Goal: Use online tool/utility: Utilize a website feature to perform a specific function

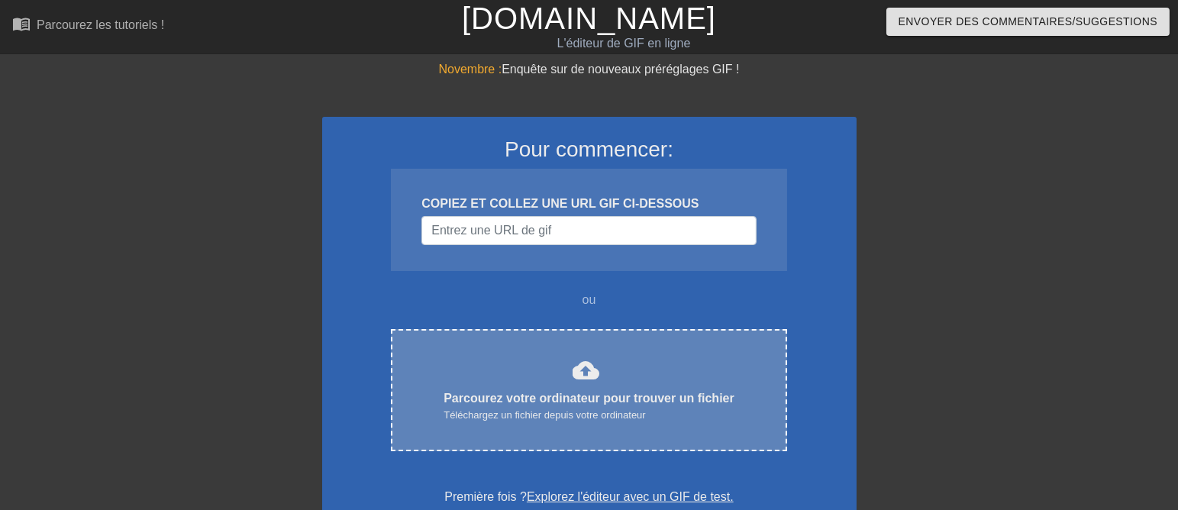
click at [574, 384] on font "cloud_upload" at bounding box center [586, 370] width 27 height 27
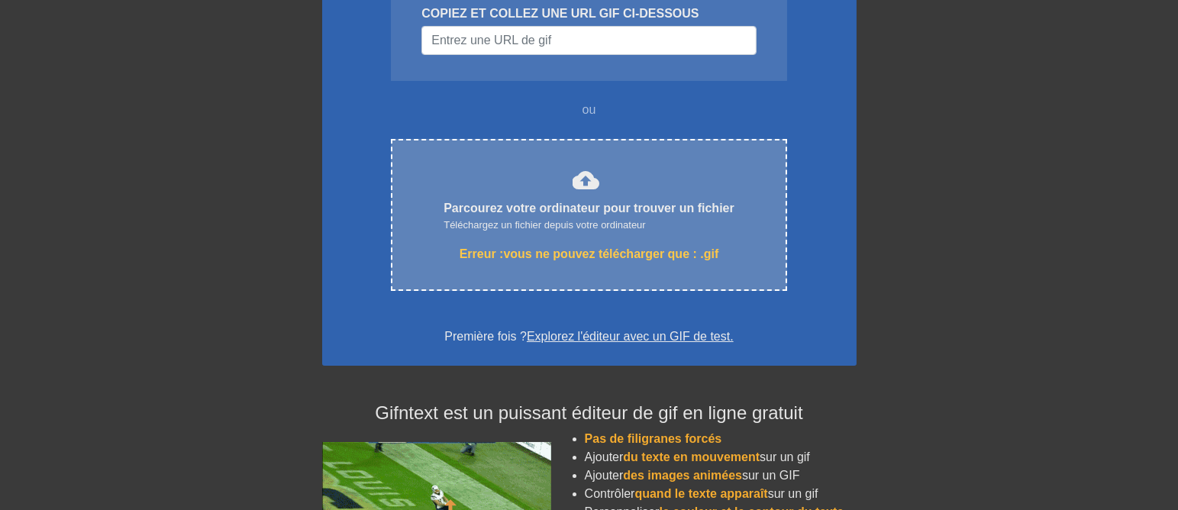
scroll to position [191, 0]
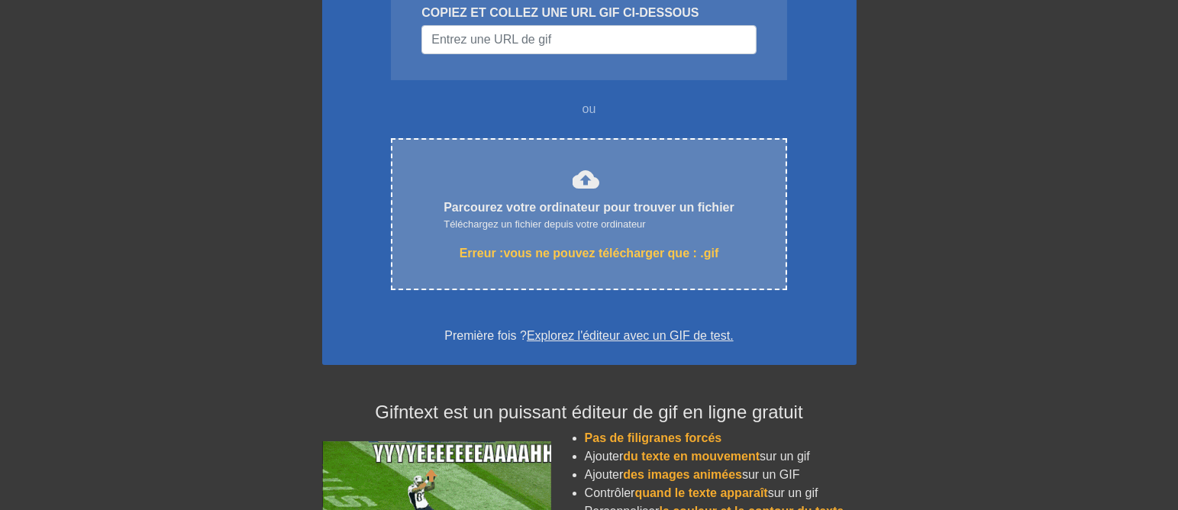
click at [575, 193] on font "cloud_upload" at bounding box center [586, 179] width 27 height 27
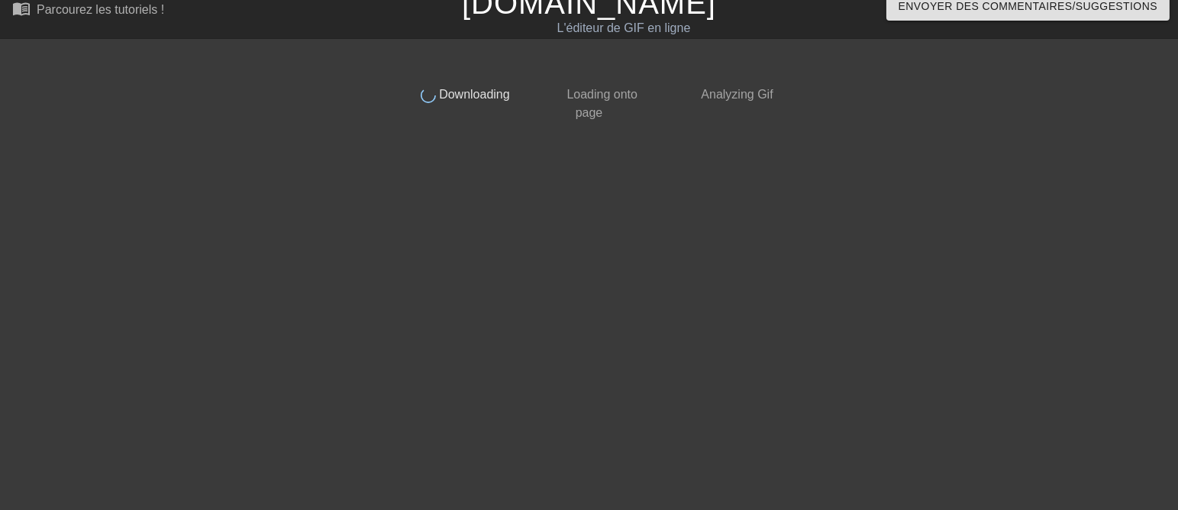
scroll to position [0, 0]
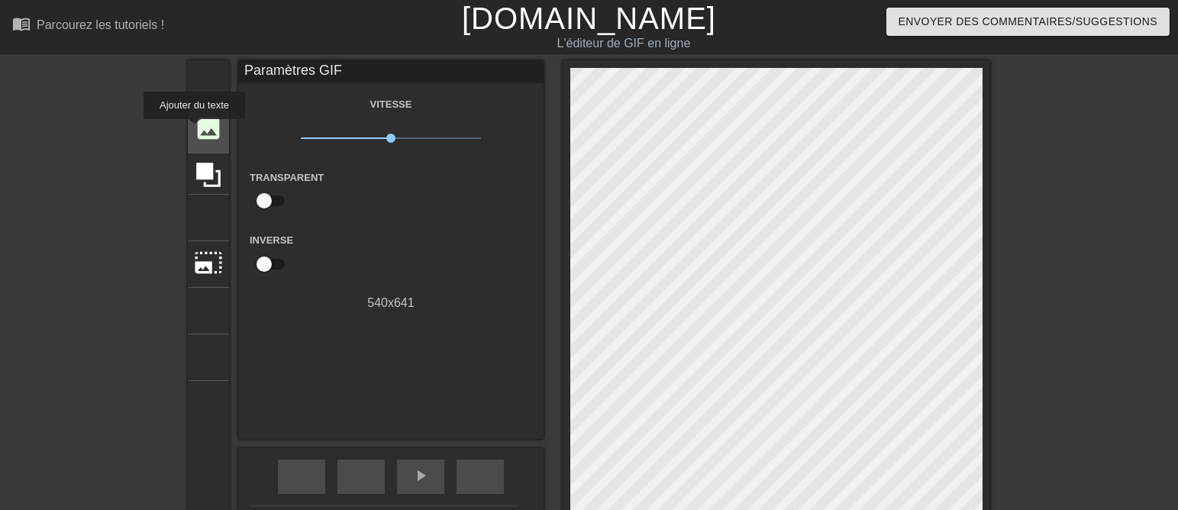
click at [195, 130] on font "image" at bounding box center [208, 128] width 29 height 29
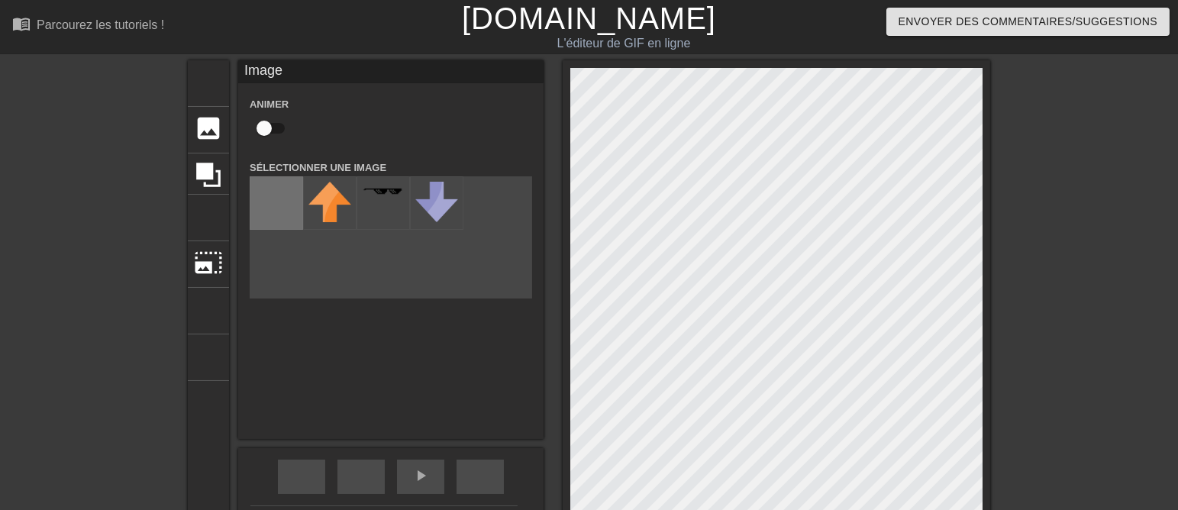
click at [267, 202] on input "file" at bounding box center [276, 203] width 52 height 52
type input "C:\fakepath\Capture BALADE transp G.png"
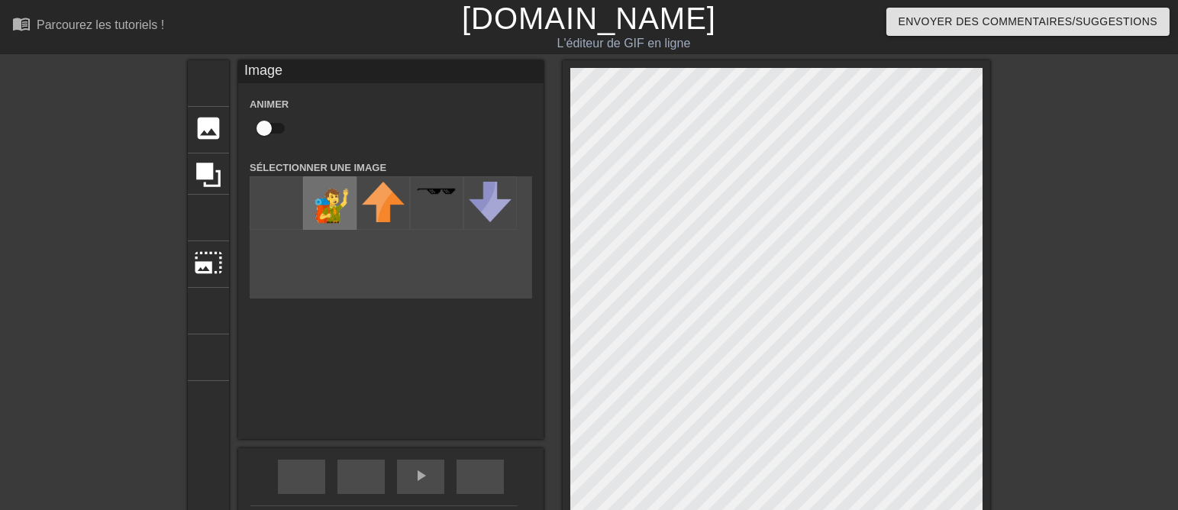
click at [317, 212] on img at bounding box center [330, 206] width 43 height 49
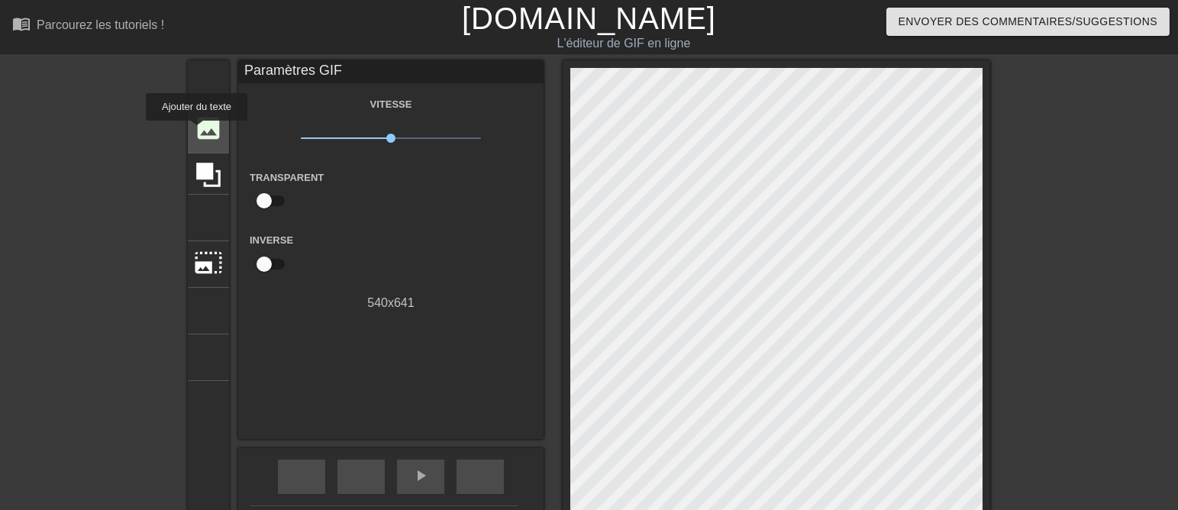
click at [197, 131] on font "image" at bounding box center [208, 128] width 29 height 29
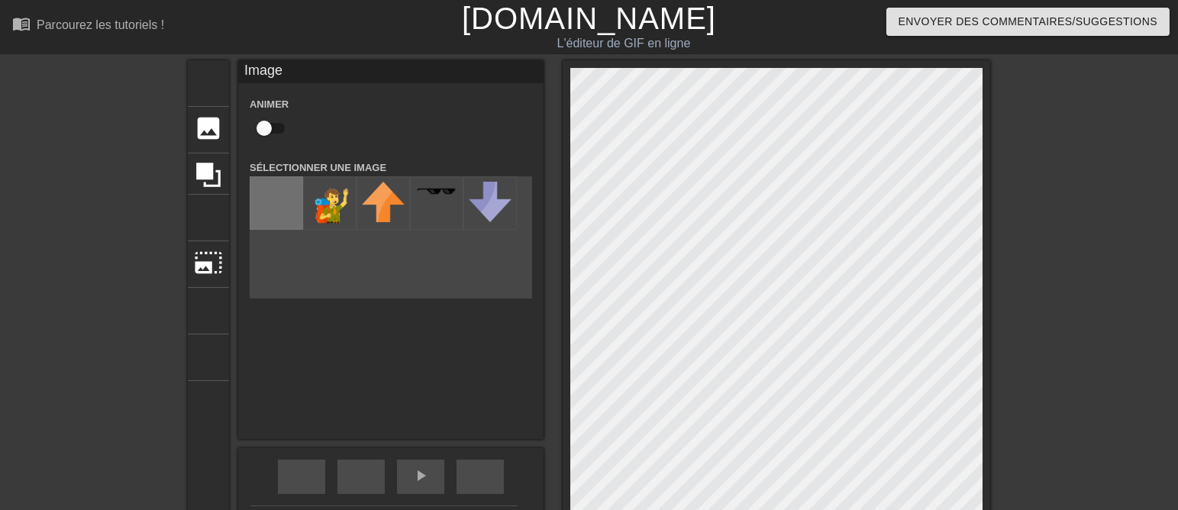
click at [250, 202] on input "file" at bounding box center [276, 203] width 52 height 52
type input "C:\fakepath\femme PNG 2T [PERSON_NAME]png"
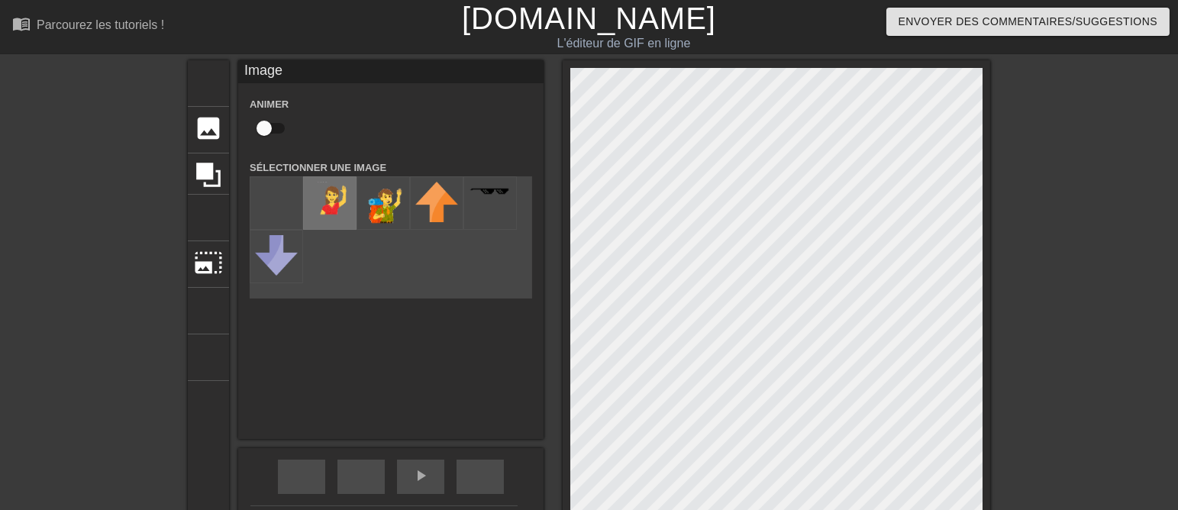
click at [316, 215] on img at bounding box center [330, 204] width 43 height 44
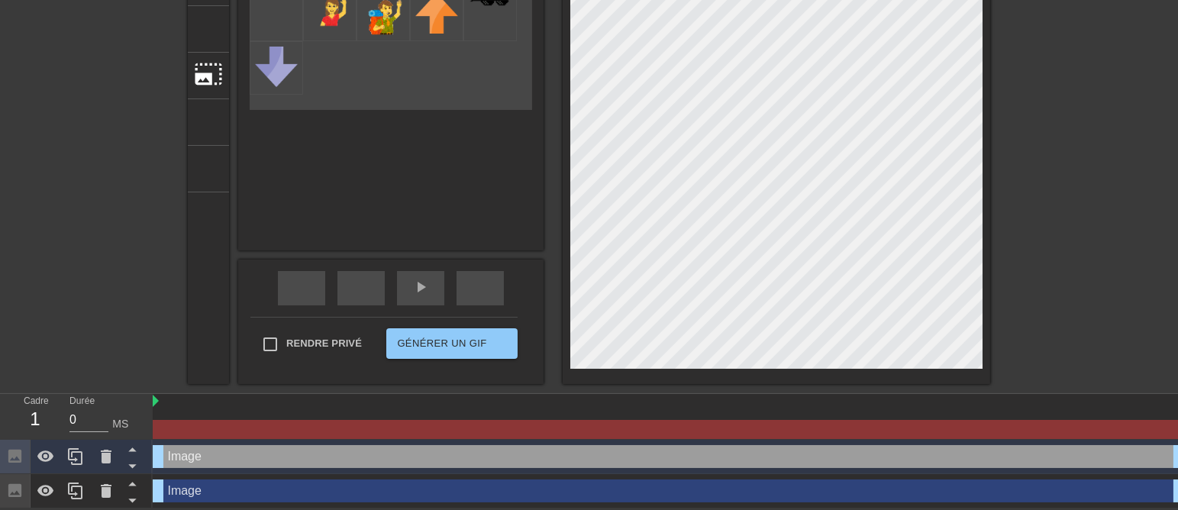
scroll to position [191, 0]
click at [115, 457] on icon at bounding box center [106, 457] width 18 height 18
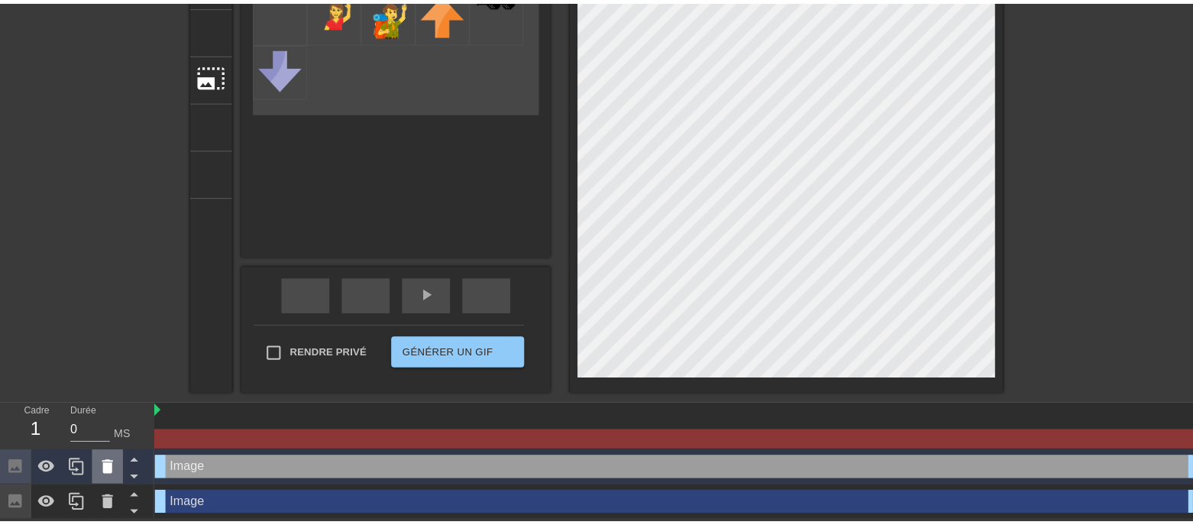
scroll to position [178, 0]
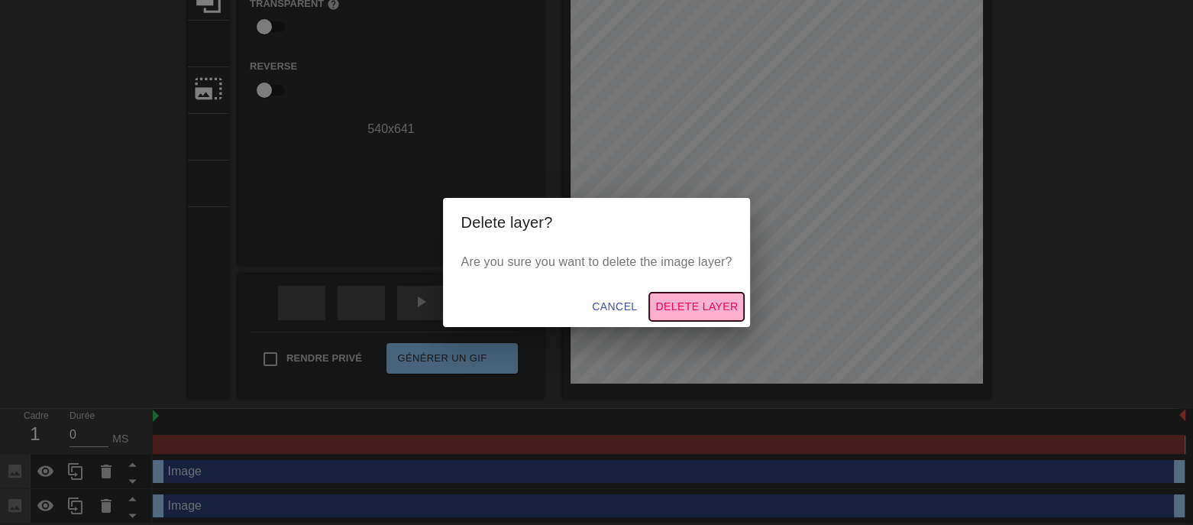
click at [690, 309] on span "Delete Layer" at bounding box center [696, 306] width 82 height 19
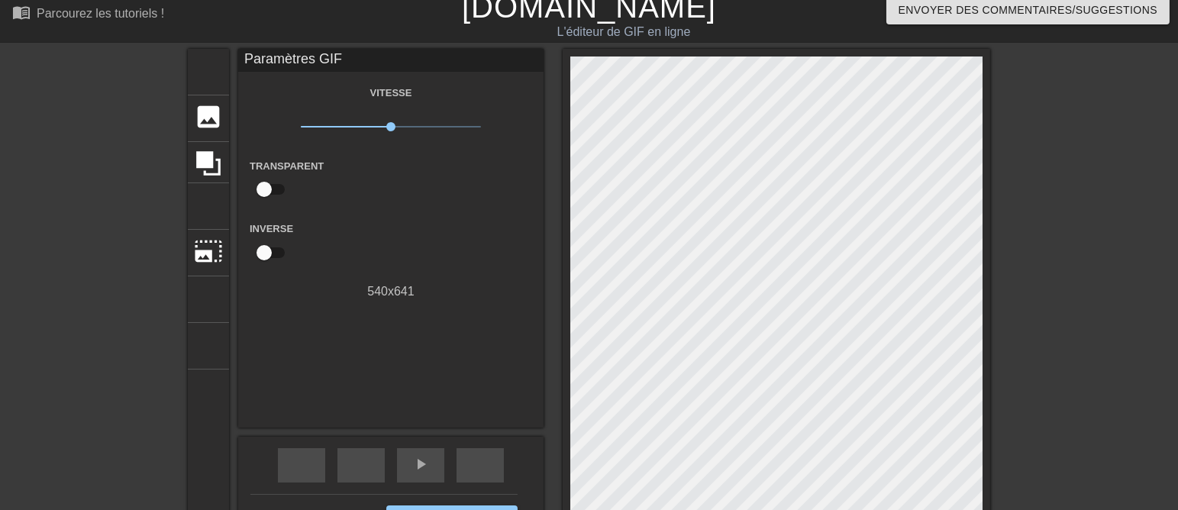
scroll to position [0, 0]
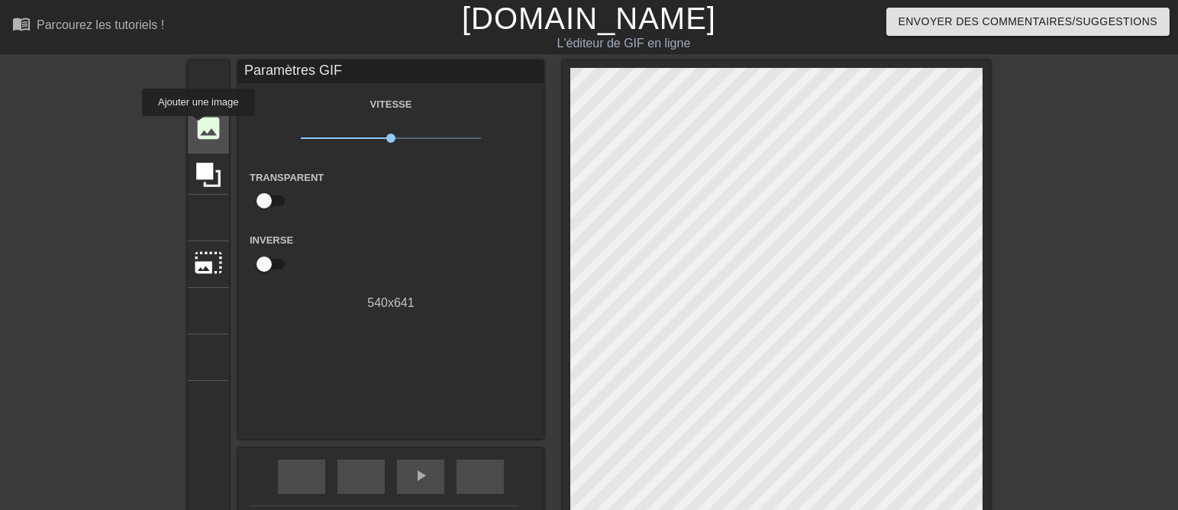
click at [199, 127] on font "image" at bounding box center [208, 128] width 29 height 29
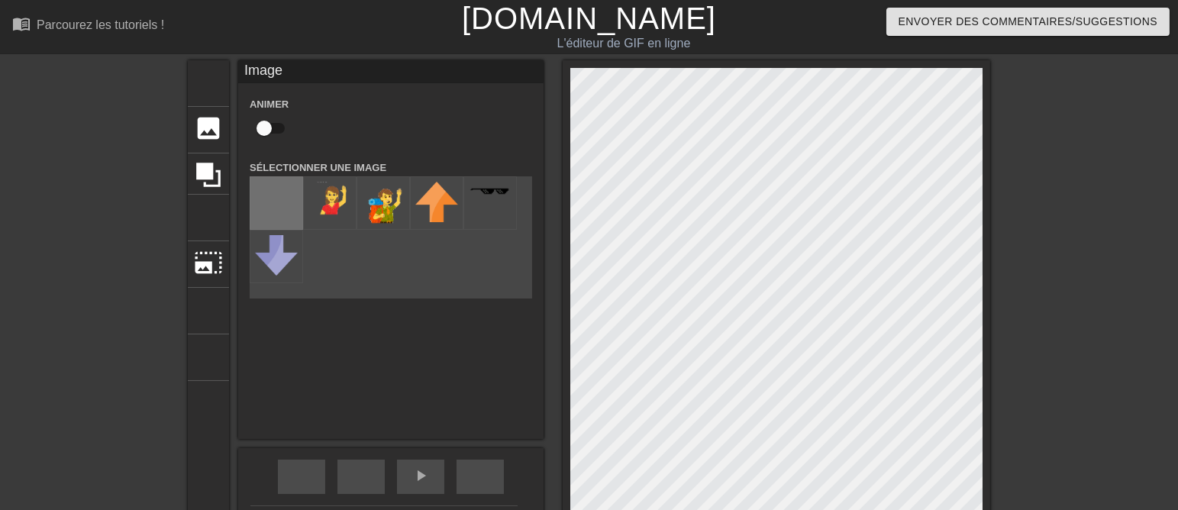
scroll to position [95, 0]
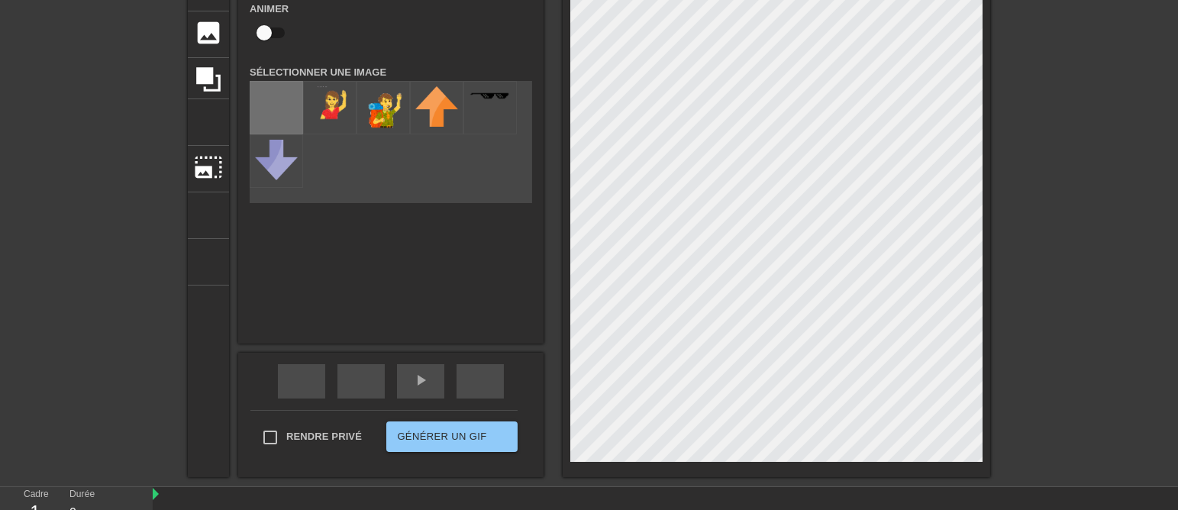
click at [267, 111] on input "file" at bounding box center [276, 108] width 52 height 52
type input "C:\fakepath\HOMME BRAS.jpg T bis 300x300.png"
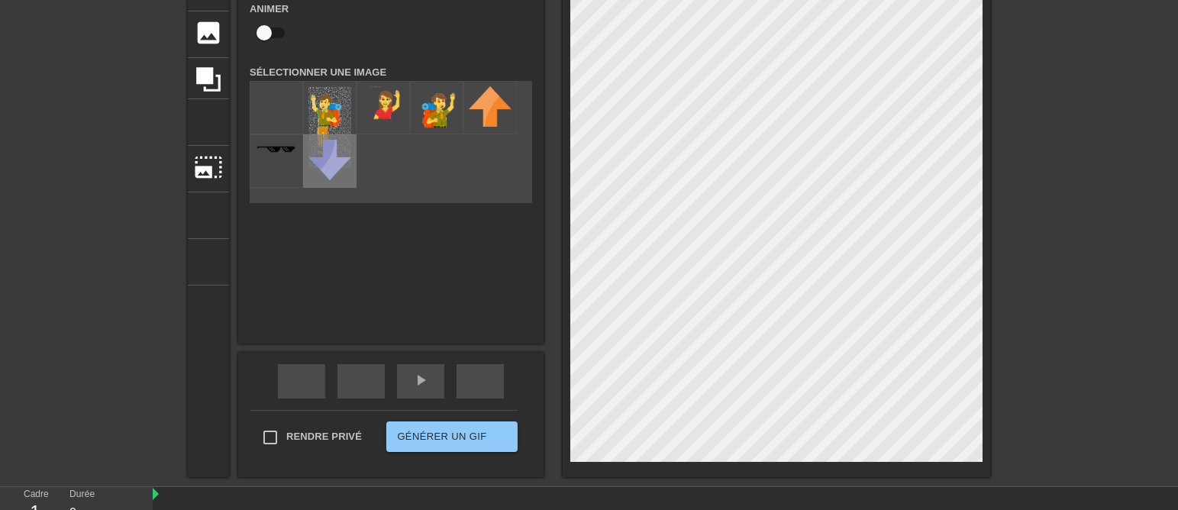
click at [320, 144] on div at bounding box center [329, 160] width 53 height 53
click at [322, 120] on img at bounding box center [330, 127] width 43 height 82
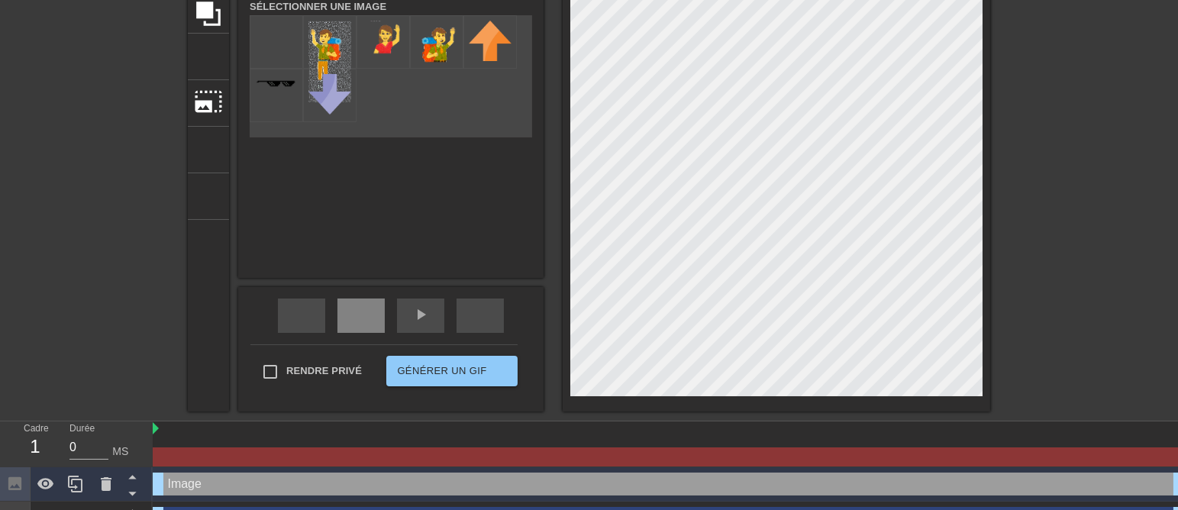
scroll to position [192, 0]
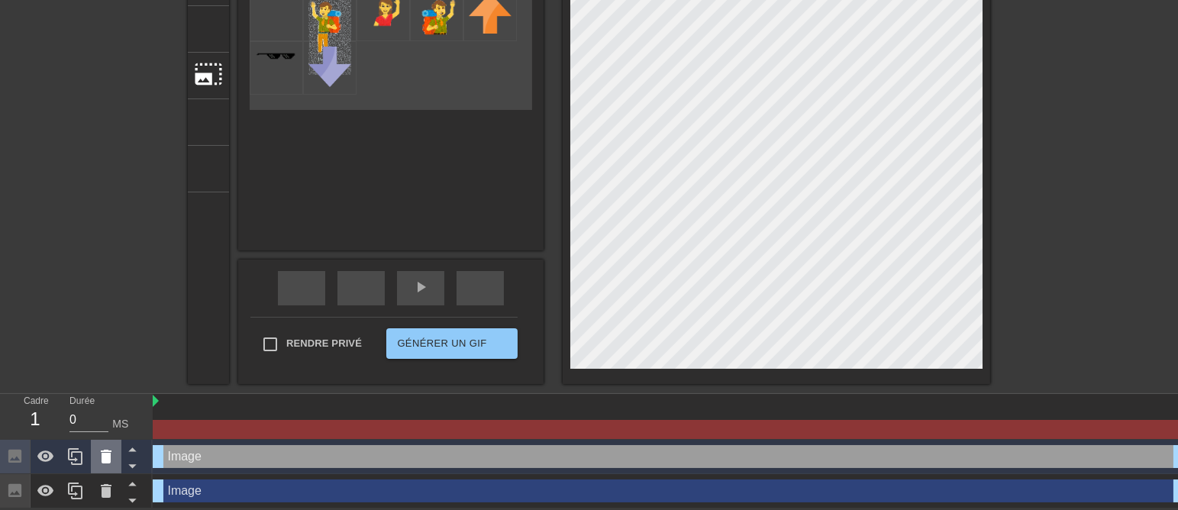
click at [108, 452] on icon at bounding box center [106, 457] width 11 height 14
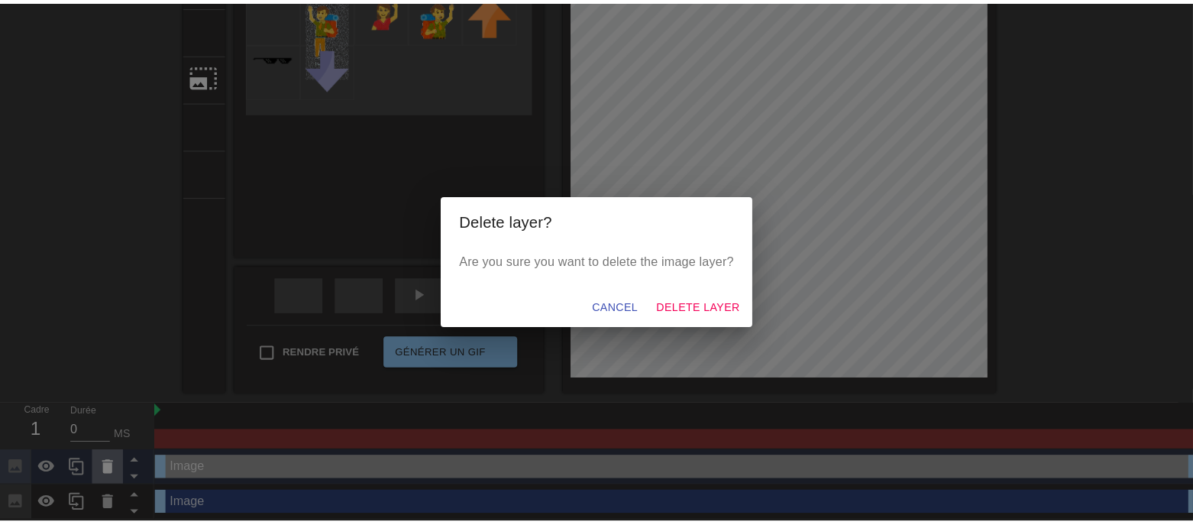
scroll to position [178, 0]
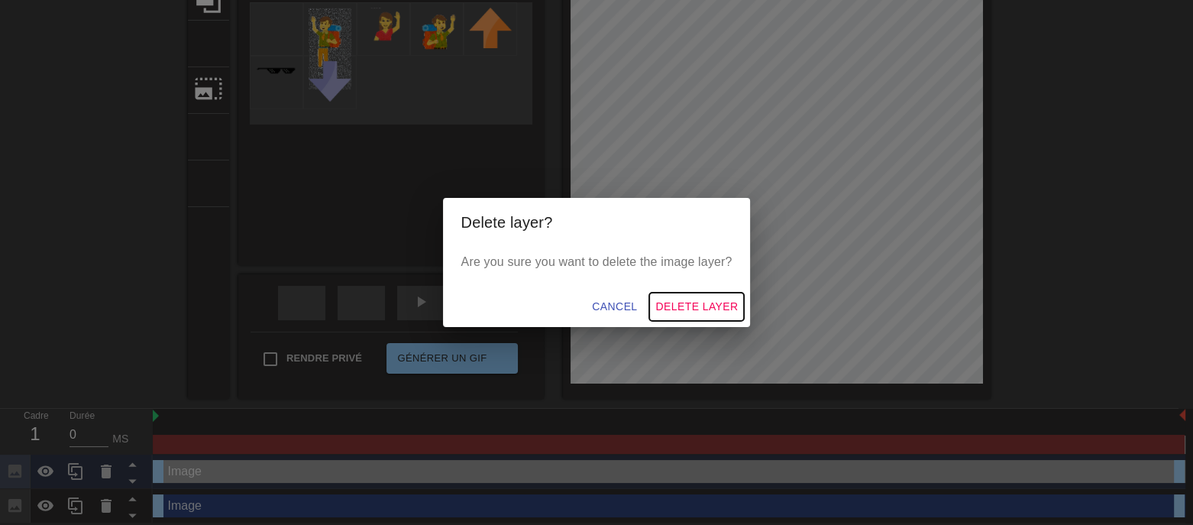
click at [727, 308] on span "Delete Layer" at bounding box center [696, 306] width 82 height 19
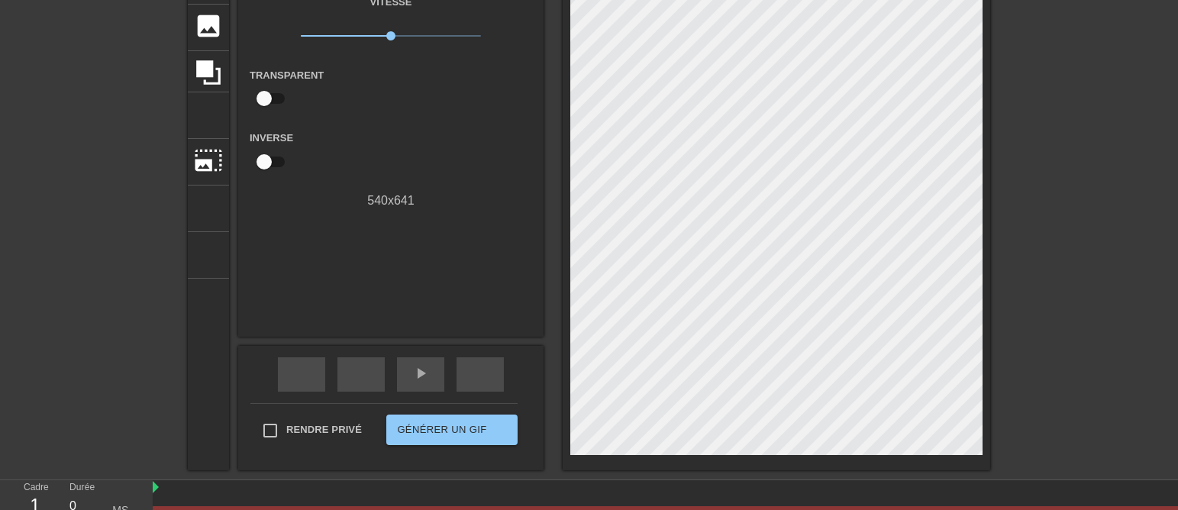
scroll to position [0, 0]
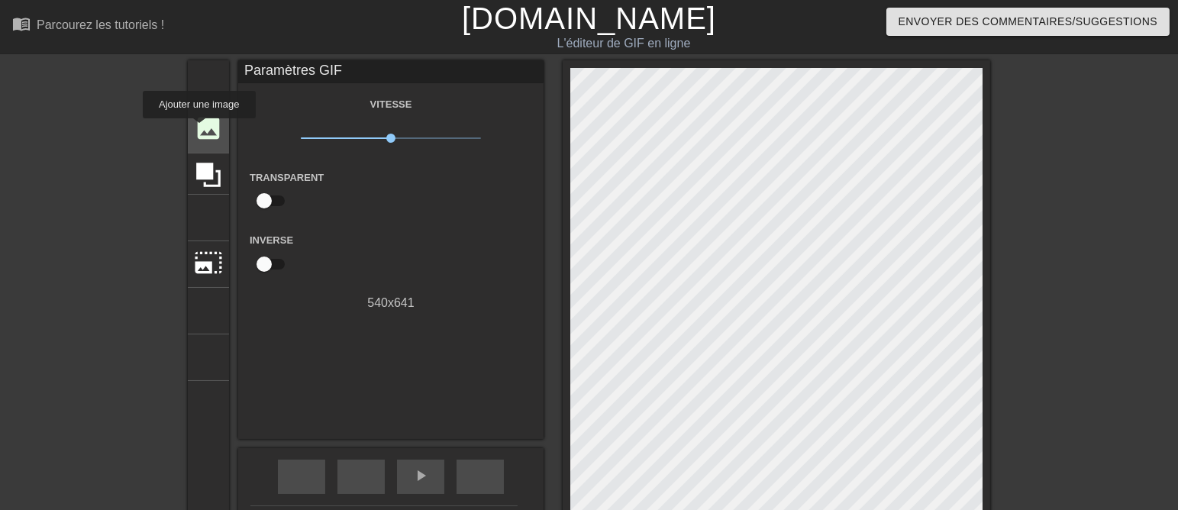
click at [199, 129] on font "image" at bounding box center [208, 128] width 29 height 29
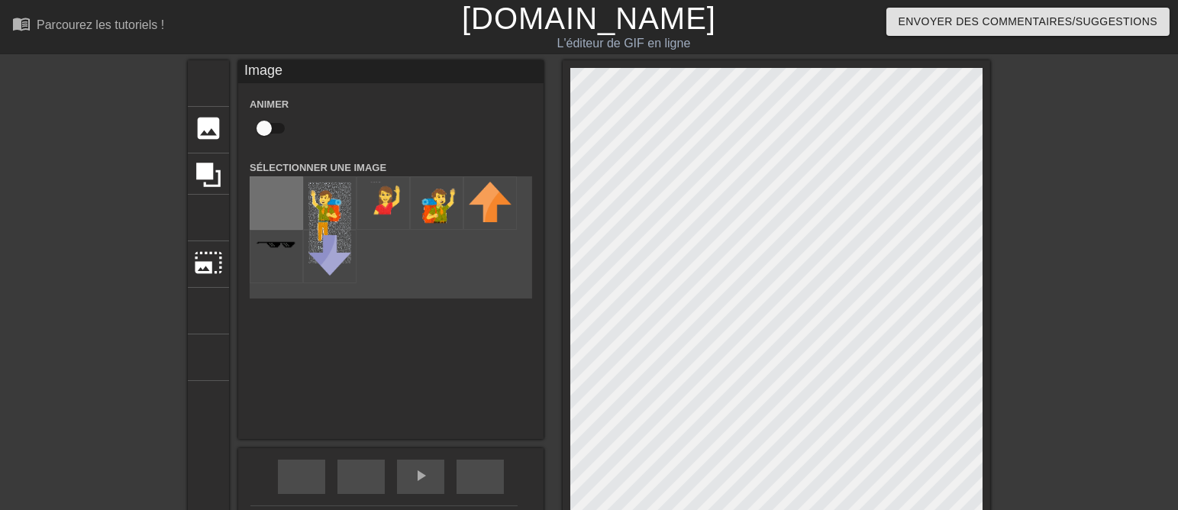
click at [259, 212] on input "file" at bounding box center [276, 203] width 52 height 52
type input "C:\fakepath\GARE ATTENTE T 200X200.png"
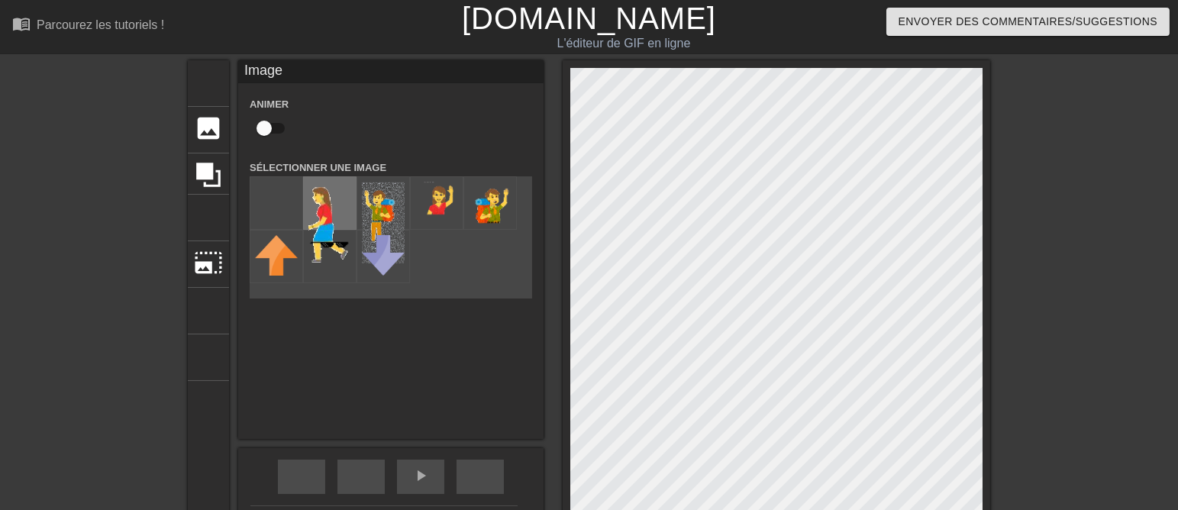
click at [311, 215] on img at bounding box center [330, 225] width 43 height 86
click at [309, 211] on img at bounding box center [330, 225] width 43 height 86
